Goal: Task Accomplishment & Management: Complete application form

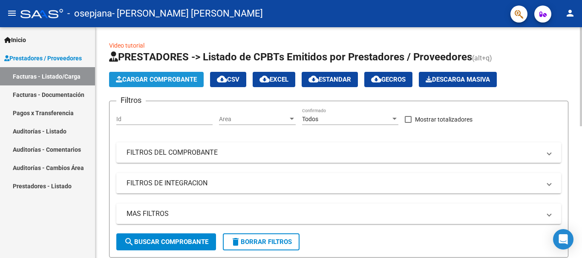
click at [181, 75] on button "Cargar Comprobante" at bounding box center [156, 79] width 95 height 15
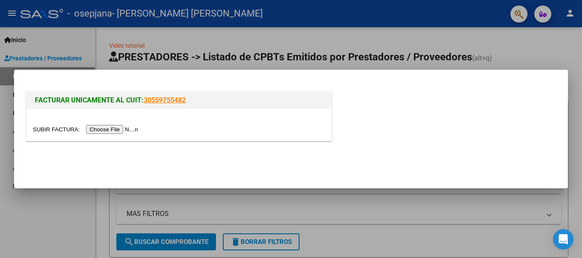
click at [131, 128] on input "file" at bounding box center [87, 129] width 108 height 9
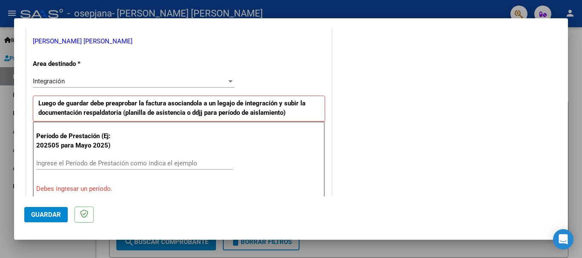
scroll to position [213, 0]
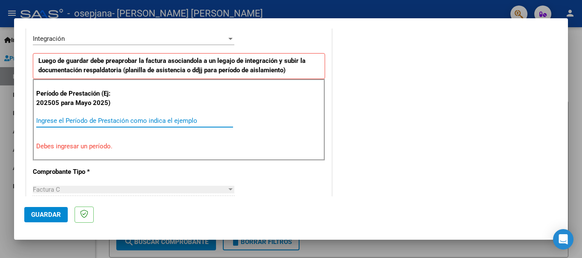
click at [49, 122] on input "Ingrese el Período de Prestación como indica el ejemplo" at bounding box center [134, 121] width 197 height 8
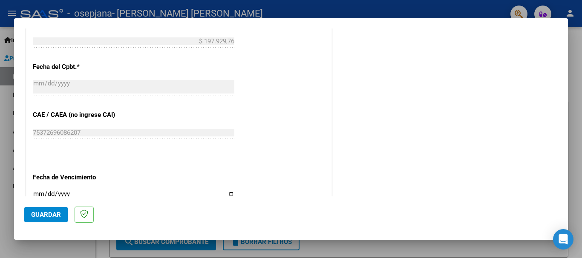
scroll to position [511, 0]
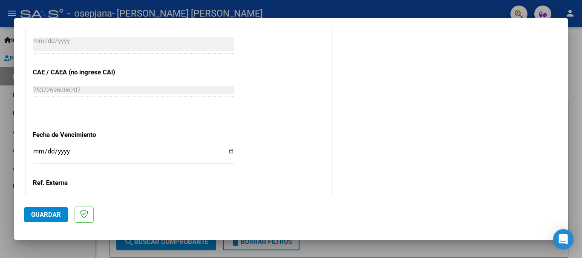
type input "202508"
click at [228, 150] on input "Ingresar la fecha" at bounding box center [133, 155] width 201 height 14
type input "[DATE]"
click at [53, 211] on span "Guardar" at bounding box center [46, 215] width 30 height 8
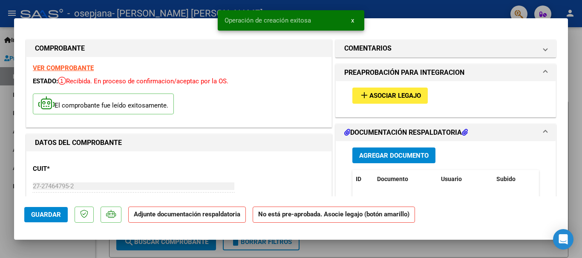
click at [364, 96] on mat-icon "add" at bounding box center [364, 95] width 10 height 10
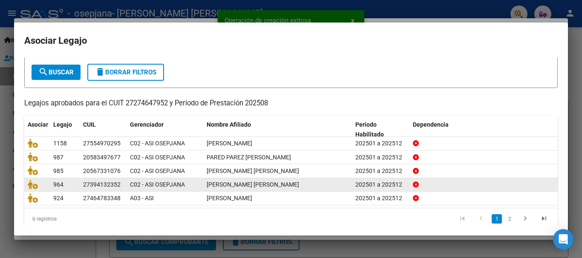
scroll to position [56, 0]
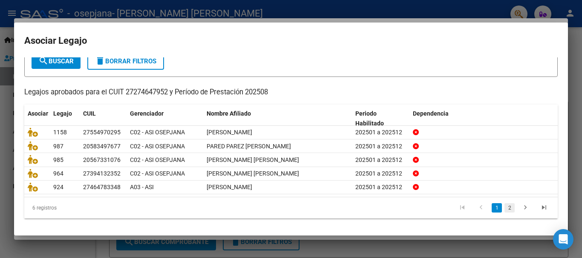
click at [504, 207] on link "2" at bounding box center [509, 208] width 10 height 9
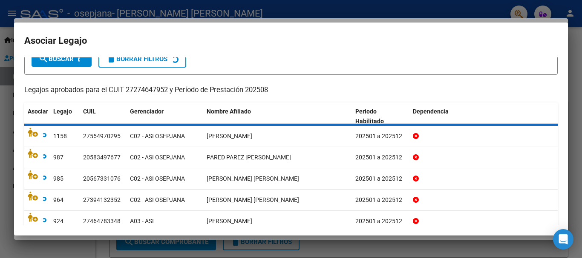
scroll to position [0, 0]
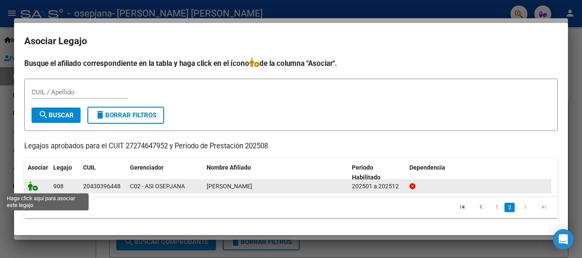
click at [32, 187] on icon at bounding box center [33, 186] width 10 height 9
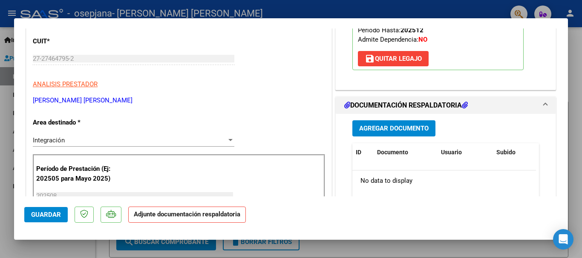
scroll to position [170, 0]
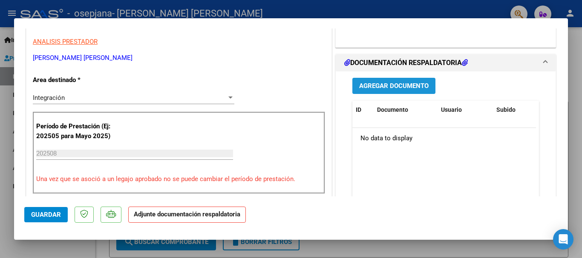
click at [371, 86] on span "Agregar Documento" at bounding box center [393, 87] width 69 height 8
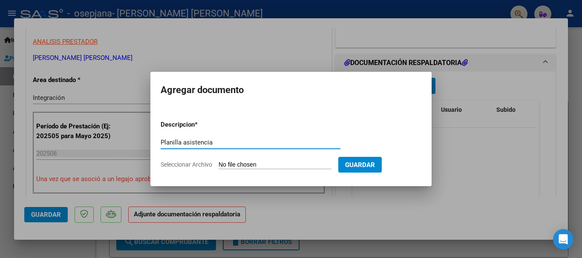
type input "Planilla asistencia"
click at [240, 164] on input "Seleccionar Archivo" at bounding box center [274, 165] width 113 height 8
type input "C:\fakepath\WhatsApp Image [DATE] 23.08.21.jpeg"
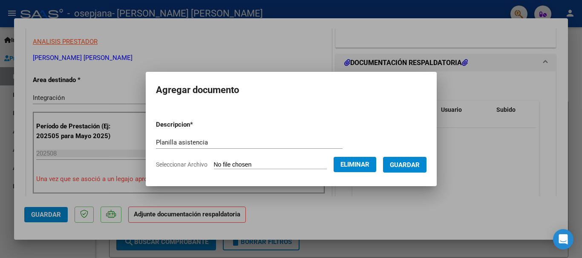
click at [396, 166] on button "Guardar" at bounding box center [404, 165] width 43 height 16
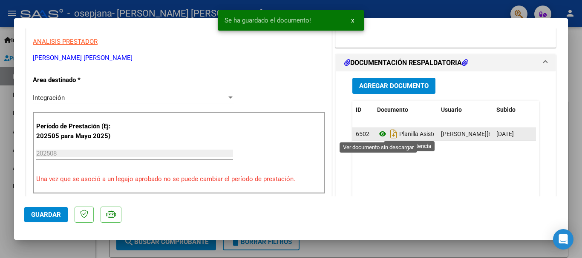
click at [380, 133] on icon at bounding box center [382, 134] width 11 height 10
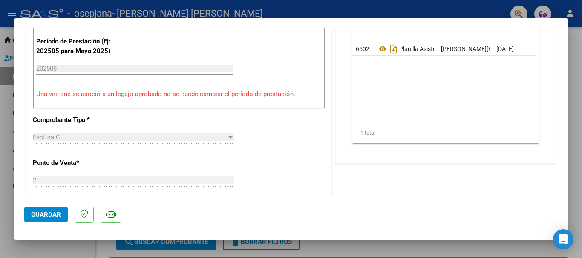
scroll to position [383, 0]
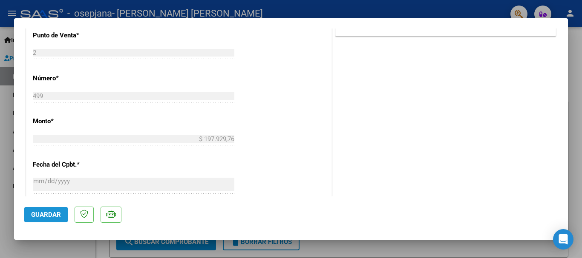
click at [57, 216] on span "Guardar" at bounding box center [46, 215] width 30 height 8
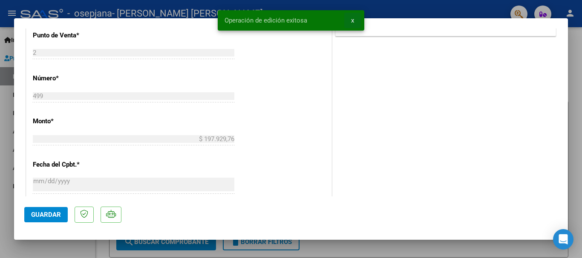
click at [351, 23] on span "x" at bounding box center [352, 21] width 3 height 8
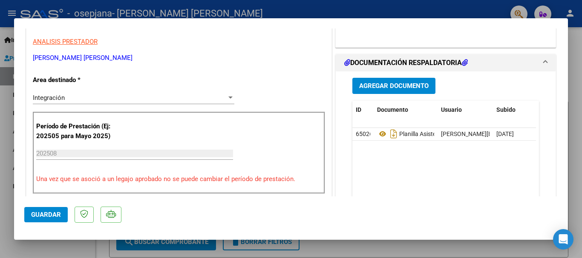
scroll to position [43, 0]
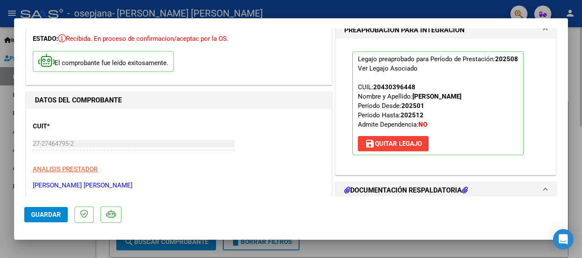
click at [573, 100] on div at bounding box center [291, 129] width 582 height 258
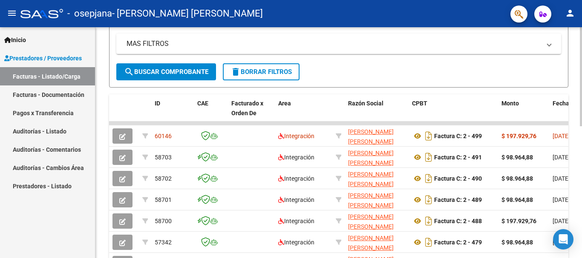
scroll to position [0, 0]
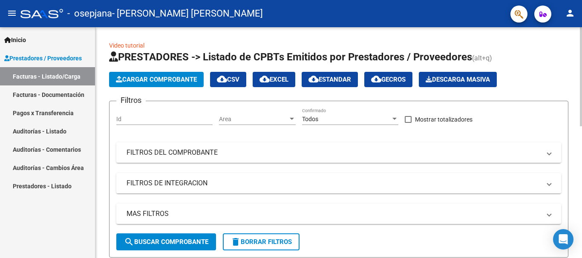
click at [169, 80] on span "Cargar Comprobante" at bounding box center [156, 80] width 81 height 8
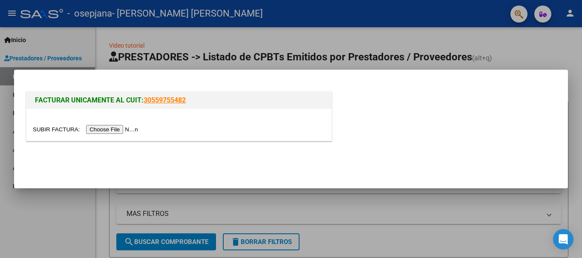
click at [117, 128] on input "file" at bounding box center [87, 129] width 108 height 9
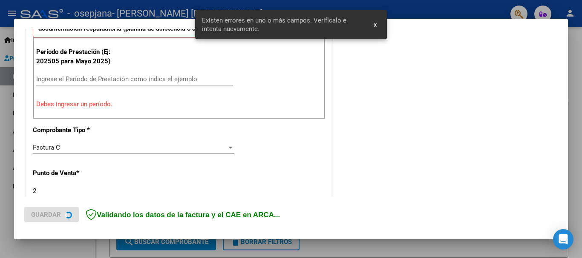
scroll to position [255, 0]
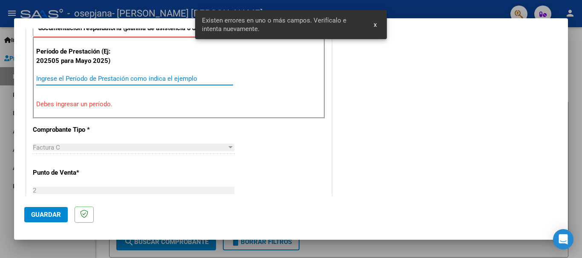
click at [76, 77] on input "Ingrese el Período de Prestación como indica el ejemplo" at bounding box center [134, 79] width 197 height 8
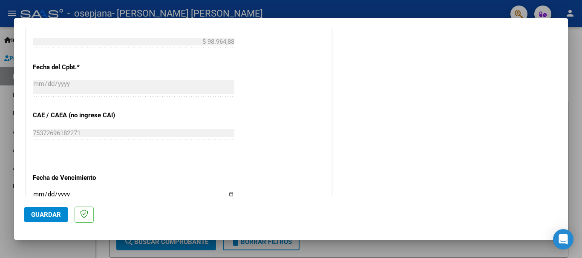
scroll to position [553, 0]
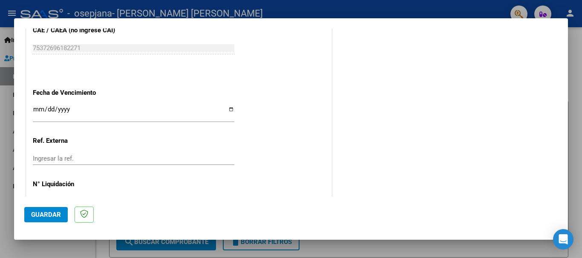
type input "202508"
click at [226, 109] on input "Ingresar la fecha" at bounding box center [133, 113] width 201 height 14
type input "[DATE]"
click at [54, 211] on span "Guardar" at bounding box center [46, 215] width 30 height 8
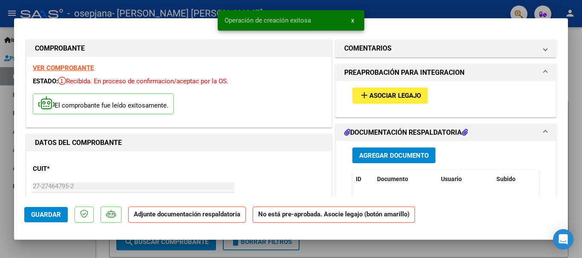
click at [369, 96] on span "Asociar Legajo" at bounding box center [395, 96] width 52 height 8
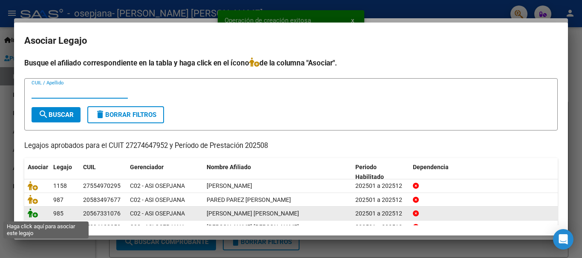
click at [37, 216] on icon at bounding box center [33, 213] width 10 height 9
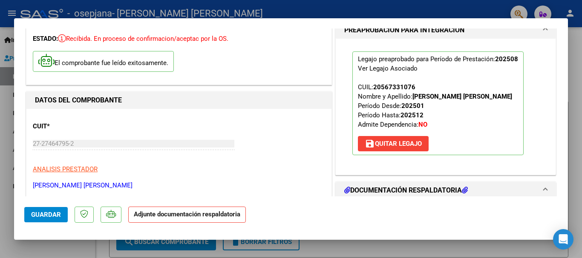
scroll to position [85, 0]
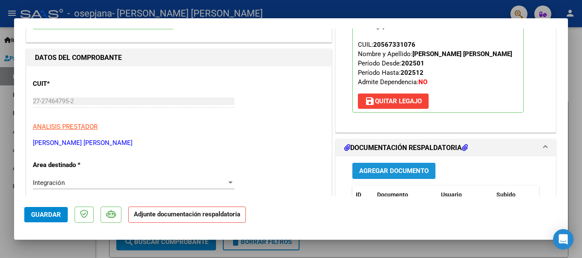
click at [370, 165] on button "Agregar Documento" at bounding box center [393, 171] width 83 height 16
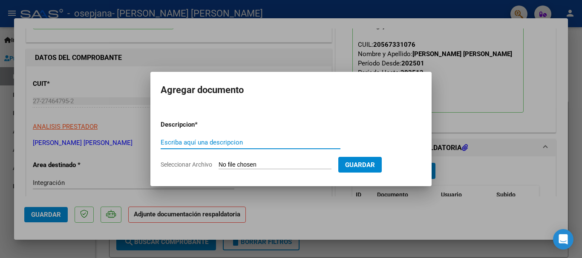
click at [246, 140] on input "Escriba aquí una descripcion" at bounding box center [251, 143] width 180 height 8
type input "Planilla asistencia"
click at [251, 167] on input "Seleccionar Archivo" at bounding box center [274, 165] width 113 height 8
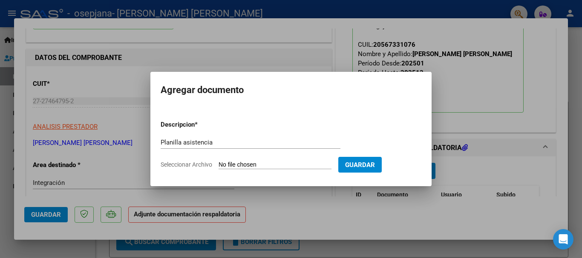
type input "C:\fakepath\WhatsApp Image [DATE] 23.10.57.jpeg"
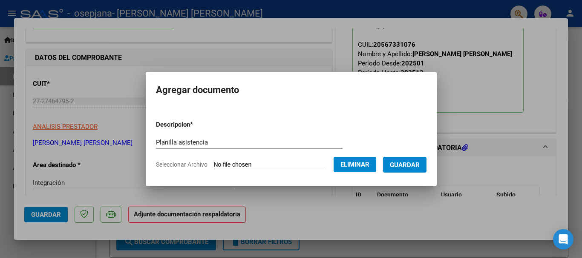
click at [409, 171] on button "Guardar" at bounding box center [404, 165] width 43 height 16
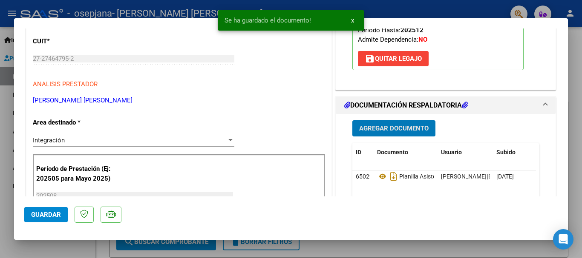
scroll to position [170, 0]
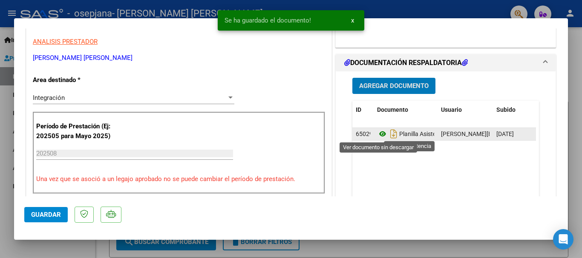
click at [377, 136] on icon at bounding box center [382, 134] width 11 height 10
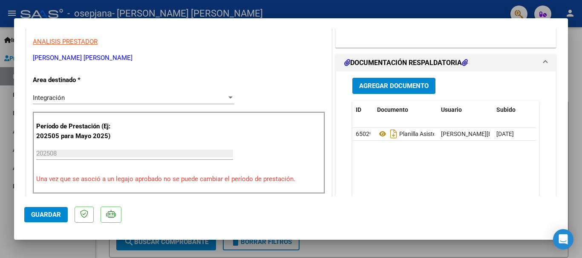
drag, startPoint x: 429, startPoint y: 130, endPoint x: 497, endPoint y: 177, distance: 82.7
click at [497, 178] on datatable-body "65029 Planilla Asistencia [EMAIL_ADDRESS][DOMAIN_NAME] - [PERSON_NAME] [DATE]" at bounding box center [444, 167] width 184 height 79
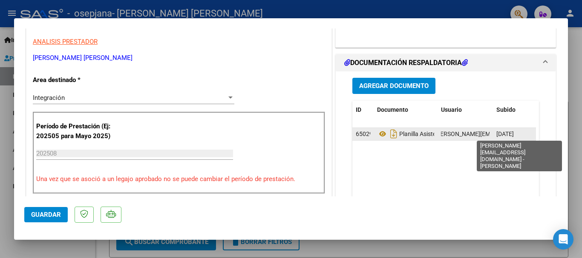
drag, startPoint x: 494, startPoint y: 138, endPoint x: 456, endPoint y: 137, distance: 37.1
click at [456, 137] on div "65029 Planilla Asistencia [EMAIL_ADDRESS][DOMAIN_NAME] - [PERSON_NAME] [DATE]" at bounding box center [465, 134] width 226 height 13
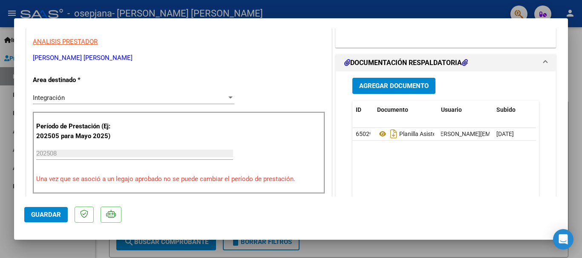
drag, startPoint x: 424, startPoint y: 133, endPoint x: 396, endPoint y: 170, distance: 45.9
click at [396, 170] on datatable-body "65029 Planilla Asistencia [EMAIL_ADDRESS][DOMAIN_NAME] - [PERSON_NAME] [DATE]" at bounding box center [444, 167] width 184 height 79
click at [361, 133] on span "65029" at bounding box center [364, 134] width 17 height 7
click at [509, 110] on span "Subido" at bounding box center [505, 109] width 19 height 7
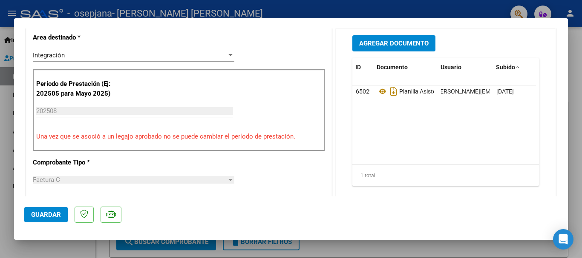
scroll to position [0, 42]
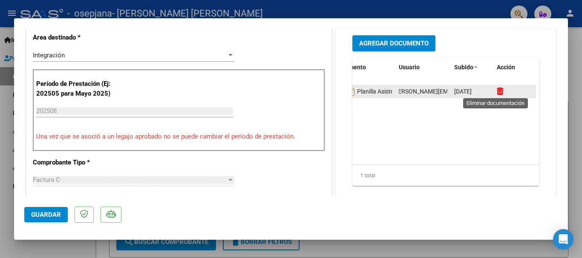
click at [496, 91] on icon at bounding box center [499, 91] width 6 height 8
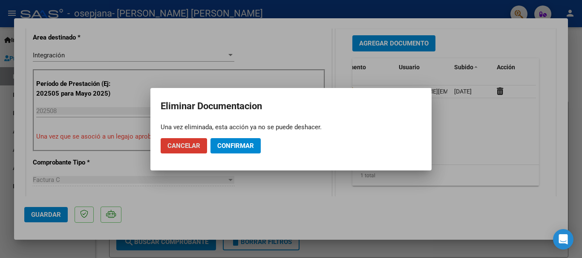
click at [236, 149] on span "Confirmar" at bounding box center [235, 146] width 37 height 8
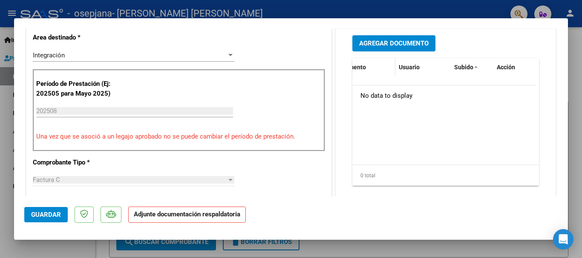
scroll to position [170, 0]
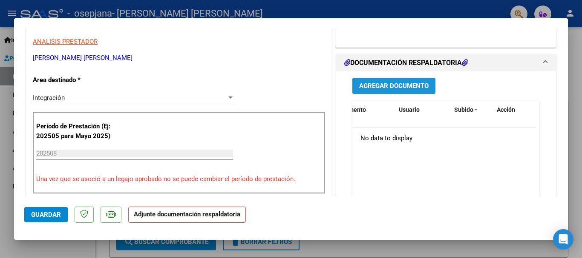
click at [370, 86] on span "Agregar Documento" at bounding box center [393, 87] width 69 height 8
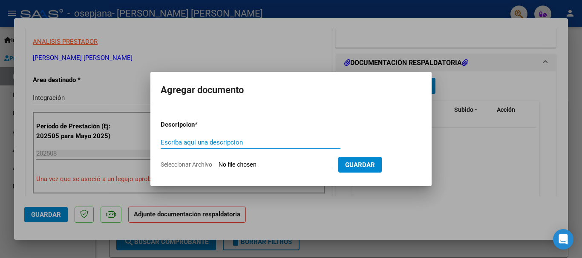
click at [207, 144] on input "Escriba aquí una descripcion" at bounding box center [251, 143] width 180 height 8
type input "Planilla asistencia"
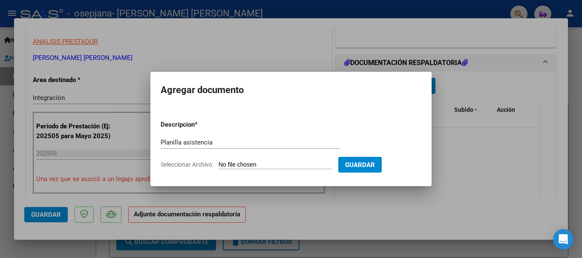
click at [247, 165] on input "Seleccionar Archivo" at bounding box center [274, 165] width 113 height 8
type input "C:\fakepath\WhatsApp Image [DATE] 23.13.09.jpeg"
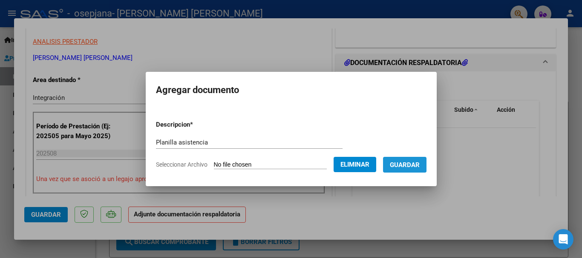
click at [404, 160] on button "Guardar" at bounding box center [404, 165] width 43 height 16
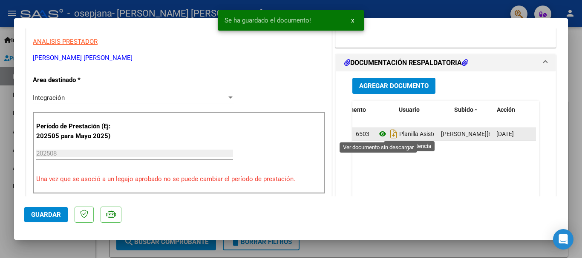
click at [377, 132] on icon at bounding box center [382, 134] width 11 height 10
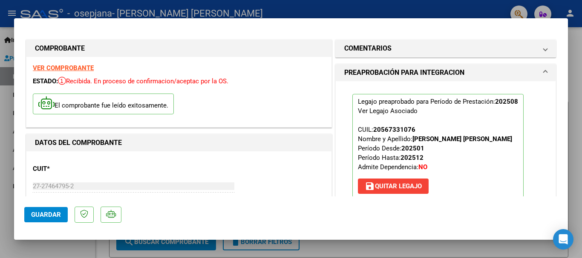
scroll to position [128, 0]
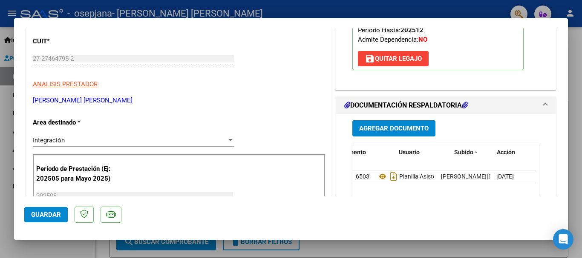
click at [44, 218] on span "Guardar" at bounding box center [46, 215] width 30 height 8
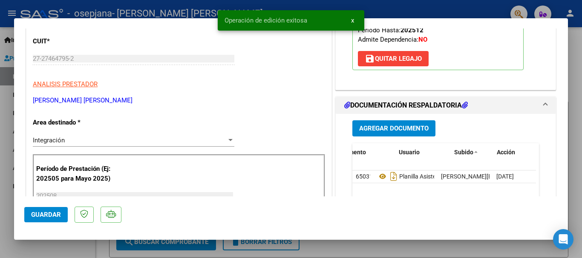
click at [577, 84] on div at bounding box center [291, 129] width 582 height 258
type input "$ 0,00"
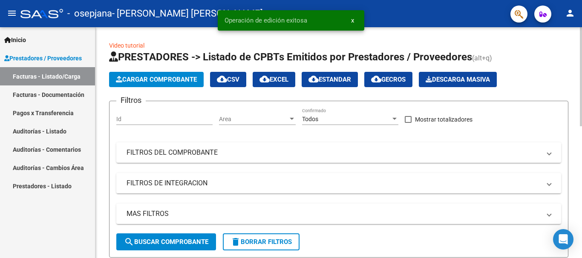
click at [167, 76] on span "Cargar Comprobante" at bounding box center [156, 80] width 81 height 8
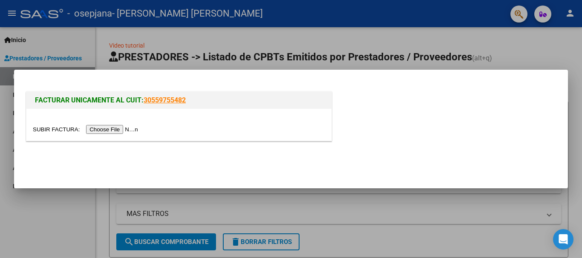
click at [118, 132] on input "file" at bounding box center [87, 129] width 108 height 9
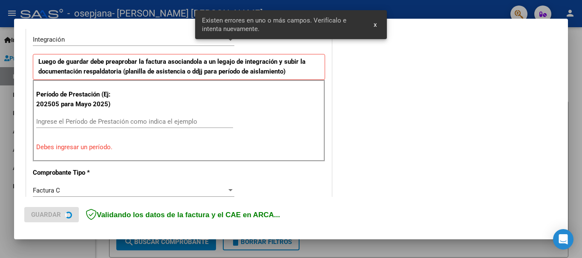
scroll to position [255, 0]
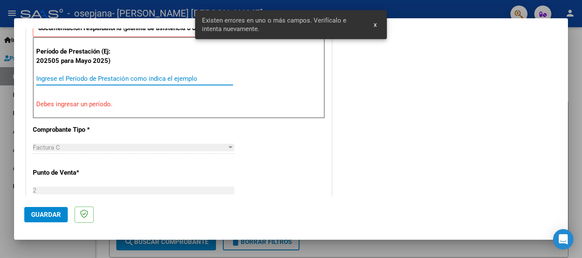
click at [114, 79] on input "Ingrese el Período de Prestación como indica el ejemplo" at bounding box center [134, 79] width 197 height 8
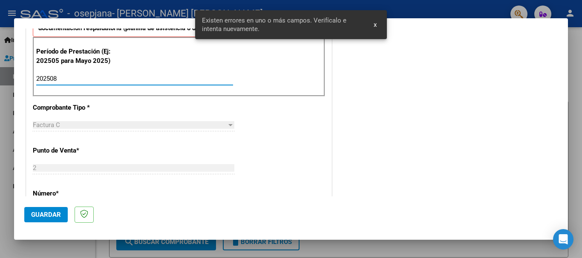
type input "202508"
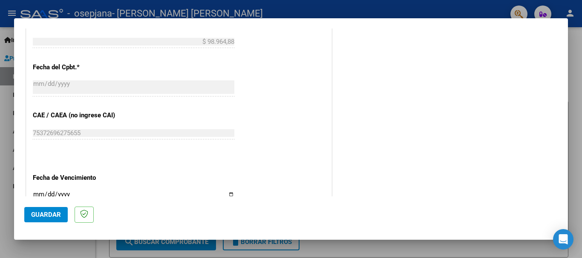
scroll to position [553, 0]
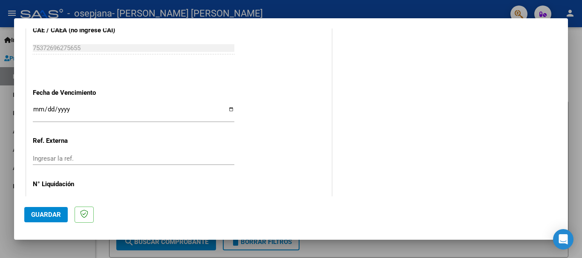
click at [228, 108] on input "Ingresar la fecha" at bounding box center [133, 113] width 201 height 14
type input "[DATE]"
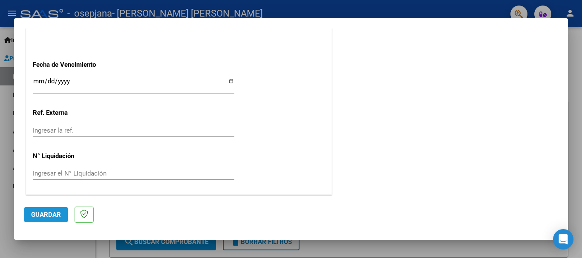
click at [45, 218] on span "Guardar" at bounding box center [46, 215] width 30 height 8
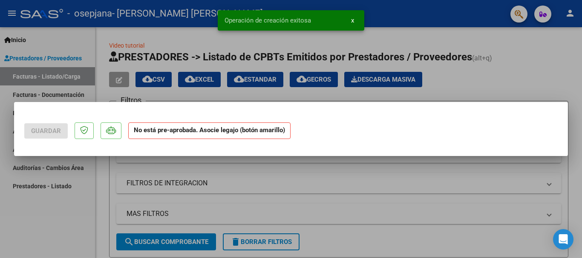
scroll to position [0, 0]
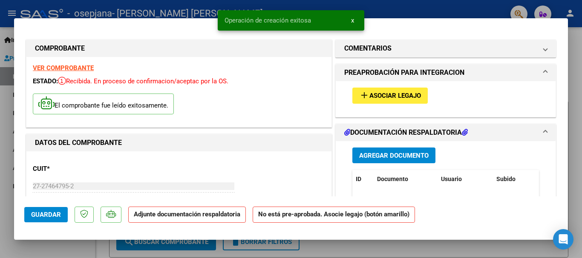
click at [372, 152] on span "Agregar Documento" at bounding box center [393, 156] width 69 height 8
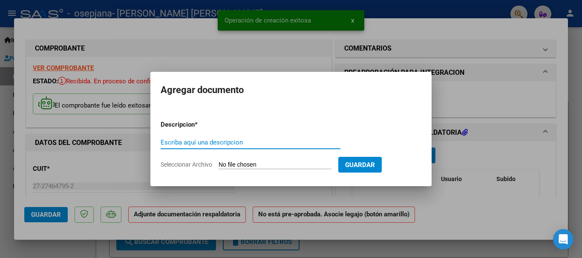
click at [377, 132] on form "Descripcion * Escriba aquí una descripcion Seleccionar Archivo Guardar" at bounding box center [291, 145] width 261 height 62
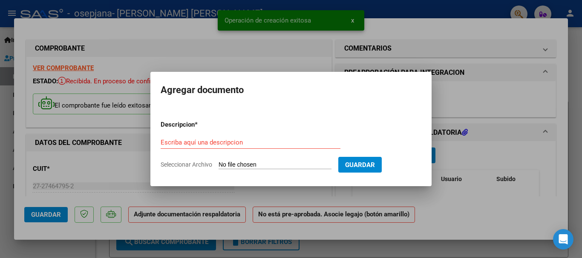
click at [449, 99] on div at bounding box center [291, 129] width 582 height 258
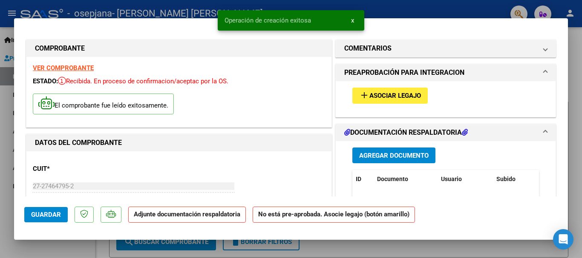
click at [412, 98] on span "Asociar Legajo" at bounding box center [395, 96] width 52 height 8
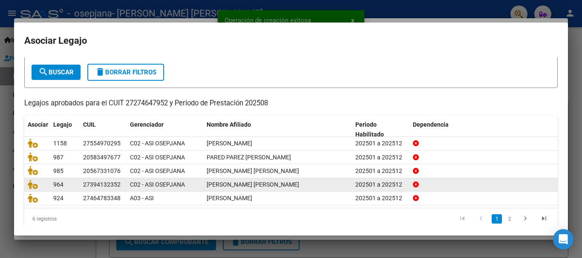
scroll to position [56, 0]
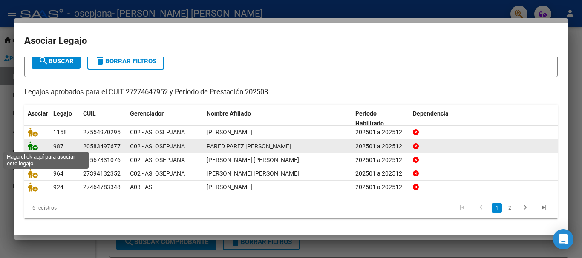
click at [33, 143] on icon at bounding box center [33, 145] width 10 height 9
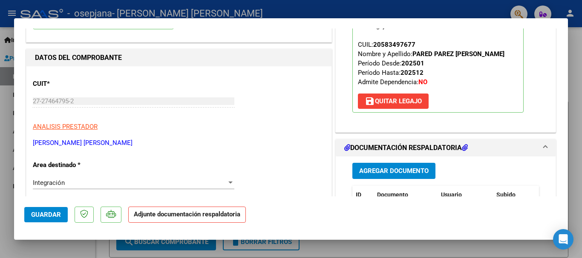
scroll to position [128, 0]
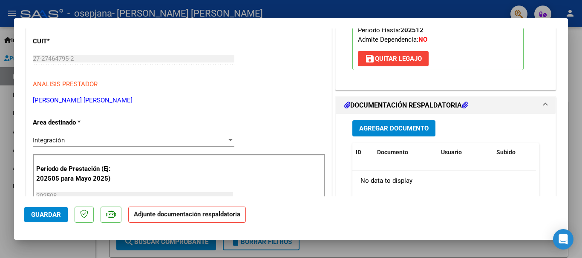
click at [402, 128] on span "Agregar Documento" at bounding box center [393, 129] width 69 height 8
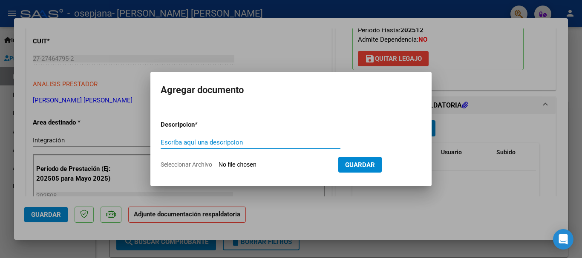
click at [224, 143] on input "Escriba aquí una descripcion" at bounding box center [251, 143] width 180 height 8
type input "Planilla asistencia"
click at [239, 165] on input "Seleccionar Archivo" at bounding box center [274, 165] width 113 height 8
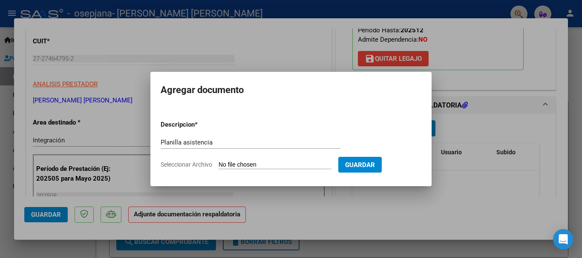
type input "C:\fakepath\WhatsApp Image [DATE] 23.16.41 (1).jpeg"
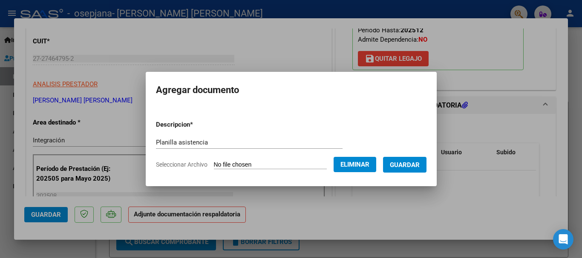
click at [425, 169] on button "Guardar" at bounding box center [404, 165] width 43 height 16
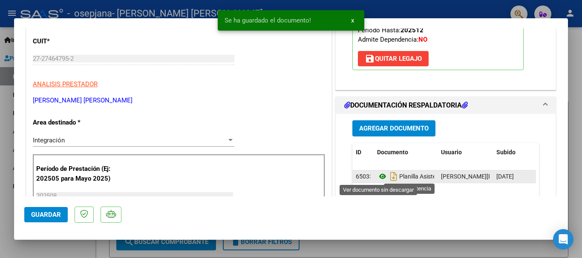
click at [377, 176] on icon at bounding box center [382, 177] width 11 height 10
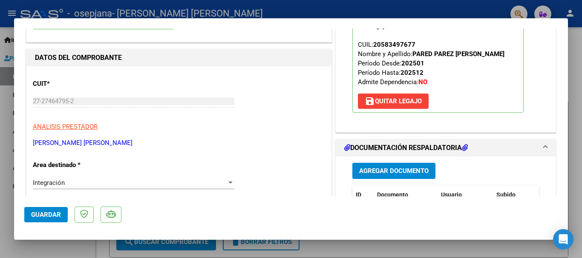
scroll to position [255, 0]
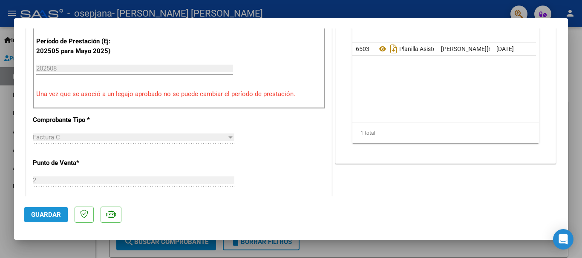
click at [52, 215] on span "Guardar" at bounding box center [46, 215] width 30 height 8
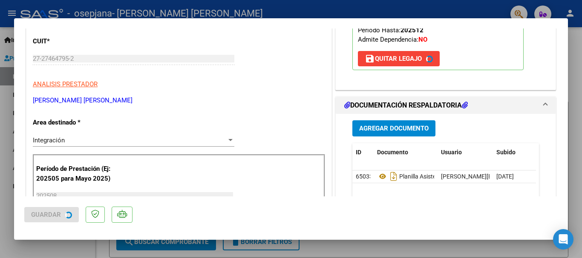
scroll to position [85, 0]
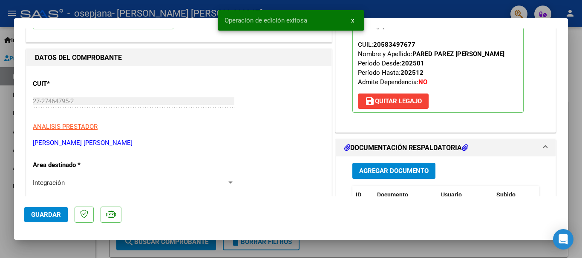
click at [579, 56] on div at bounding box center [291, 129] width 582 height 258
type input "$ 0,00"
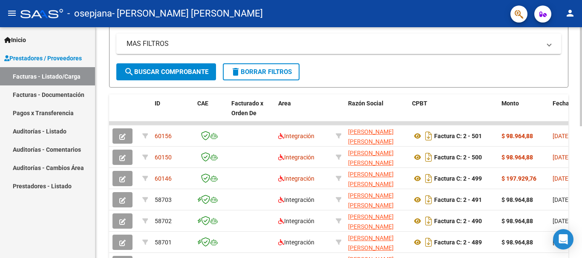
scroll to position [0, 0]
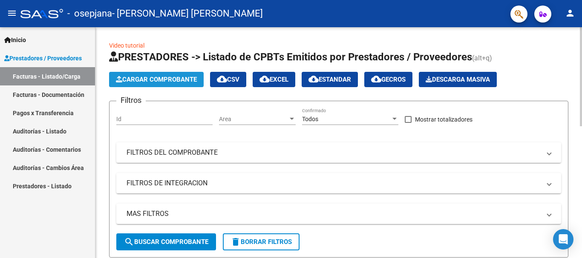
click at [142, 81] on span "Cargar Comprobante" at bounding box center [156, 80] width 81 height 8
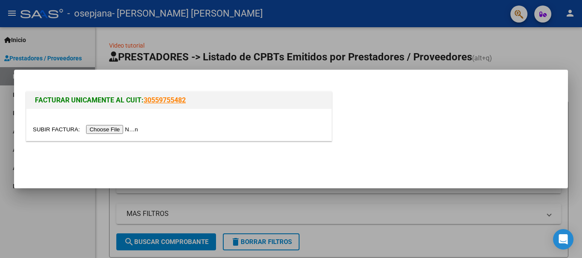
click at [132, 126] on input "file" at bounding box center [87, 129] width 108 height 9
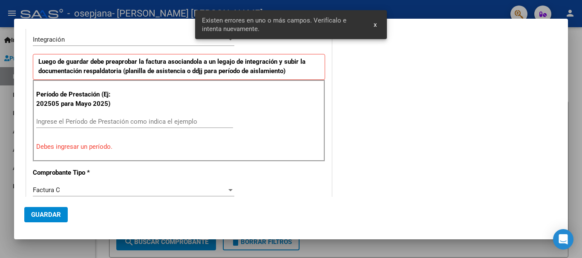
scroll to position [212, 0]
click at [114, 123] on input "Ingrese el Período de Prestación como indica el ejemplo" at bounding box center [134, 122] width 197 height 8
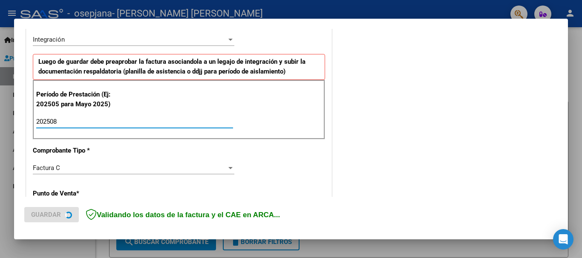
type input "202508"
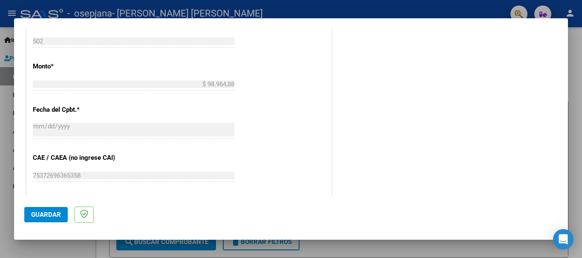
scroll to position [553, 0]
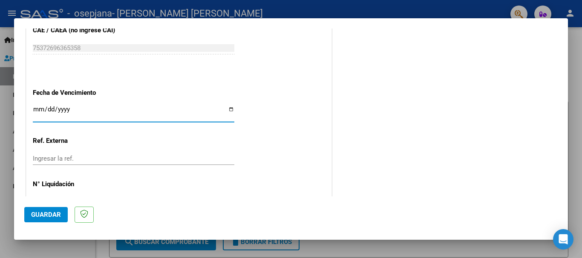
click at [227, 110] on input "Ingresar la fecha" at bounding box center [133, 113] width 201 height 14
type input "[DATE]"
click at [37, 215] on span "Guardar" at bounding box center [46, 215] width 30 height 8
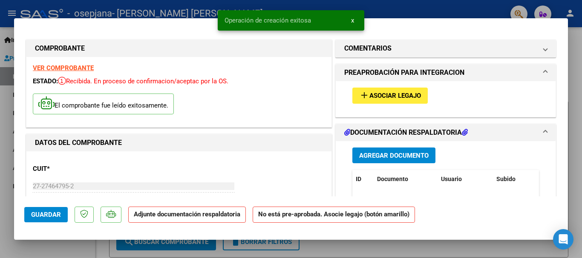
scroll to position [43, 0]
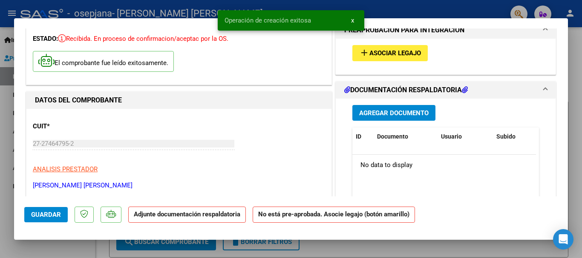
click at [407, 56] on span "Asociar Legajo" at bounding box center [395, 54] width 52 height 8
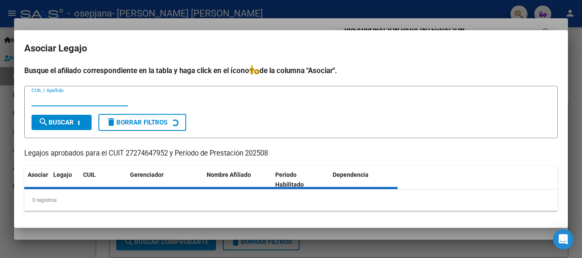
click at [63, 126] on span "search Buscar" at bounding box center [55, 123] width 35 height 8
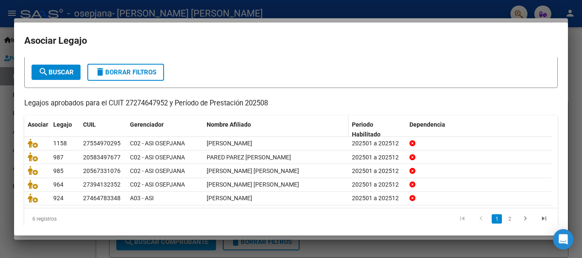
scroll to position [56, 0]
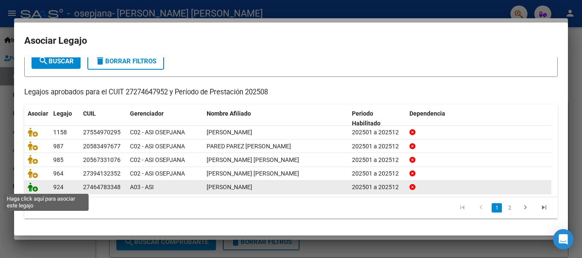
click at [33, 190] on icon at bounding box center [33, 187] width 10 height 9
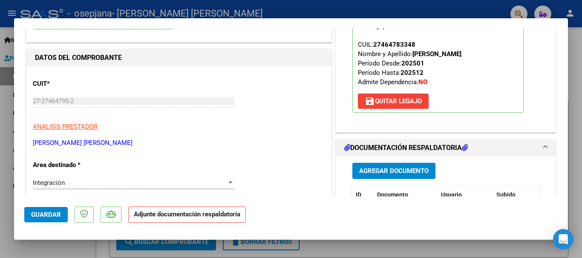
scroll to position [128, 0]
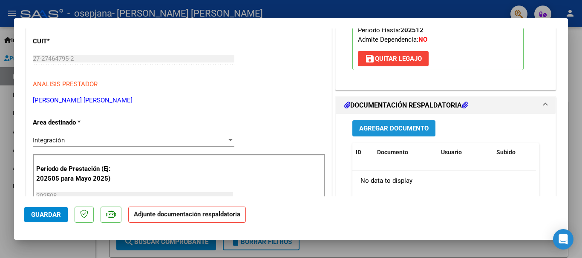
click at [394, 133] on button "Agregar Documento" at bounding box center [393, 129] width 83 height 16
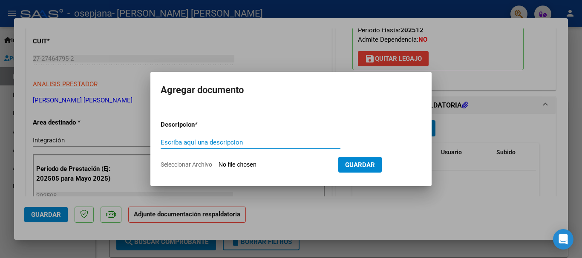
click at [299, 143] on input "Escriba aquí una descripcion" at bounding box center [251, 143] width 180 height 8
type input "Planilla asistencia"
click at [261, 162] on input "Seleccionar Archivo" at bounding box center [274, 165] width 113 height 8
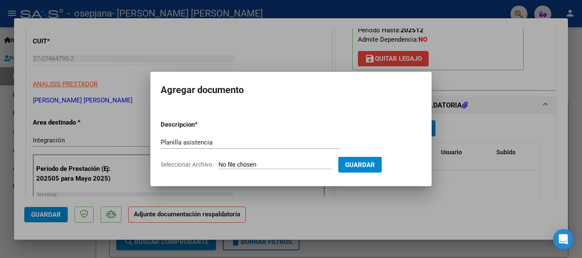
type input "C:\fakepath\WhatsApp Image [DATE] 23.21.20.jpeg"
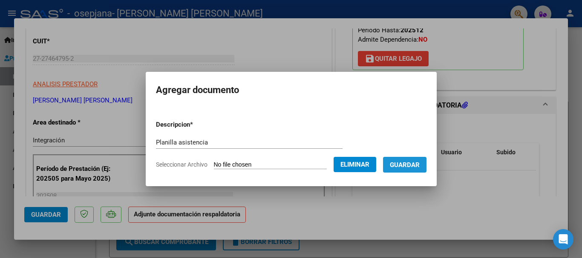
click at [413, 166] on span "Guardar" at bounding box center [405, 165] width 30 height 8
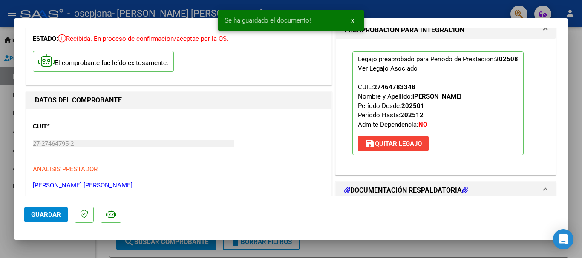
scroll to position [170, 0]
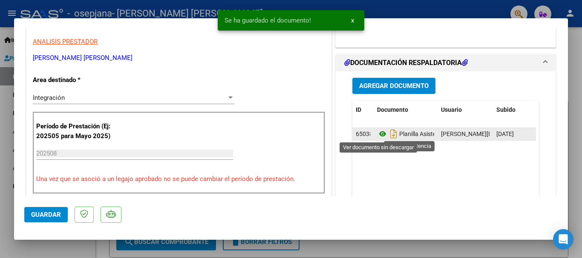
click at [381, 133] on icon at bounding box center [382, 134] width 11 height 10
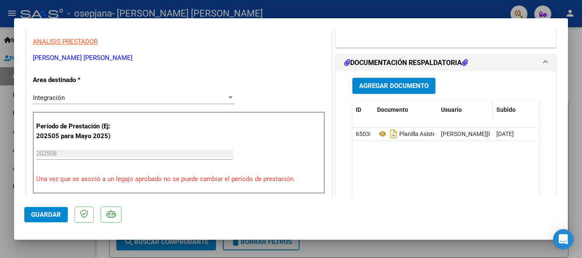
scroll to position [255, 0]
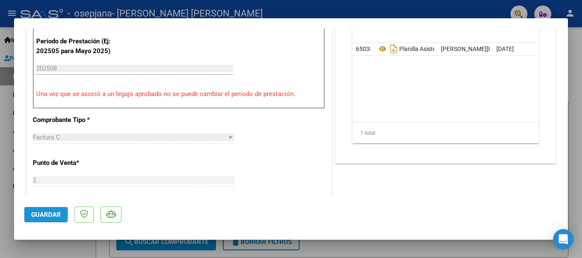
click at [46, 218] on span "Guardar" at bounding box center [46, 215] width 30 height 8
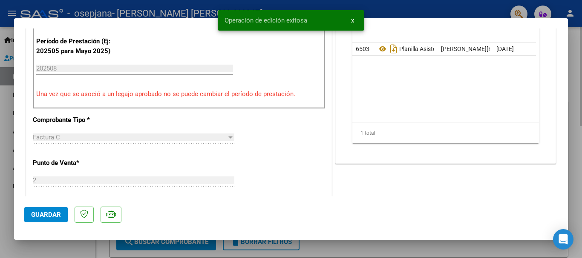
click at [575, 55] on div at bounding box center [291, 129] width 582 height 258
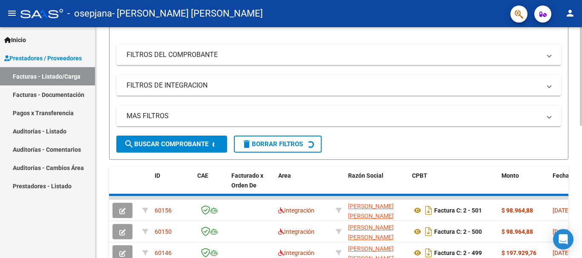
scroll to position [0, 0]
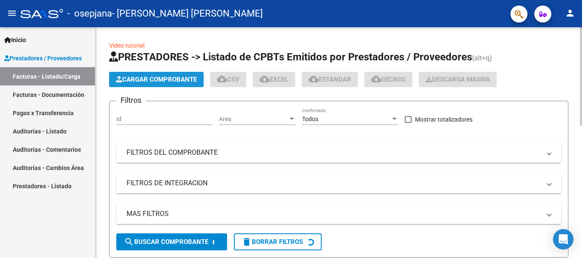
click at [144, 77] on span "Cargar Comprobante" at bounding box center [156, 80] width 81 height 8
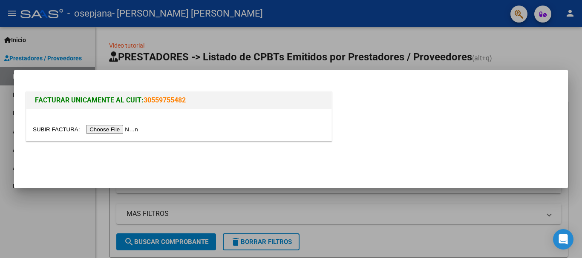
click at [573, 45] on div at bounding box center [291, 129] width 582 height 258
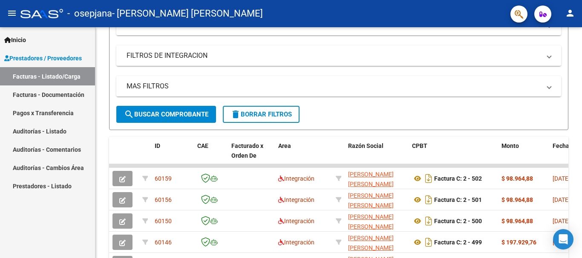
scroll to position [213, 0]
